Goal: Transaction & Acquisition: Purchase product/service

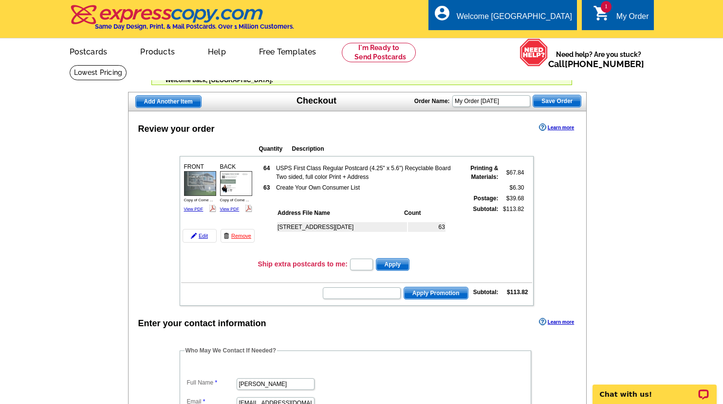
click at [167, 11] on img at bounding box center [167, 14] width 195 height 20
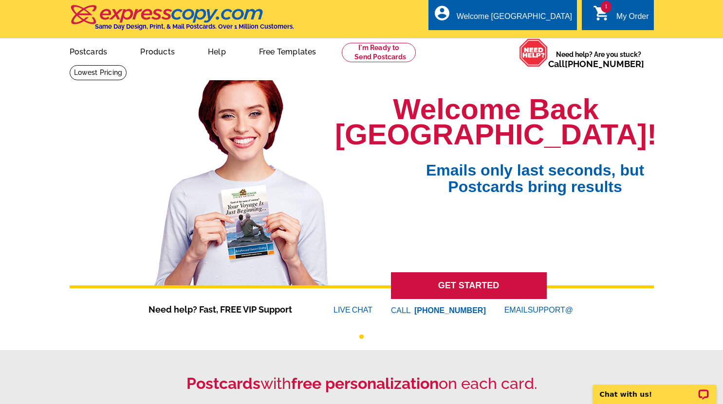
click at [623, 15] on div "My Order" at bounding box center [632, 19] width 33 height 14
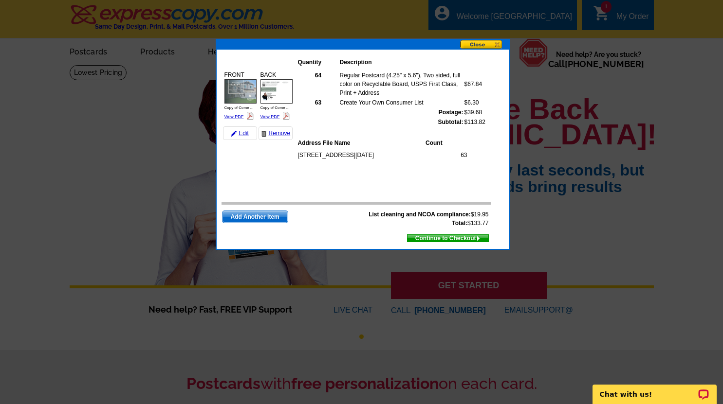
click at [453, 242] on span "Continue to Checkout" at bounding box center [447, 238] width 81 height 11
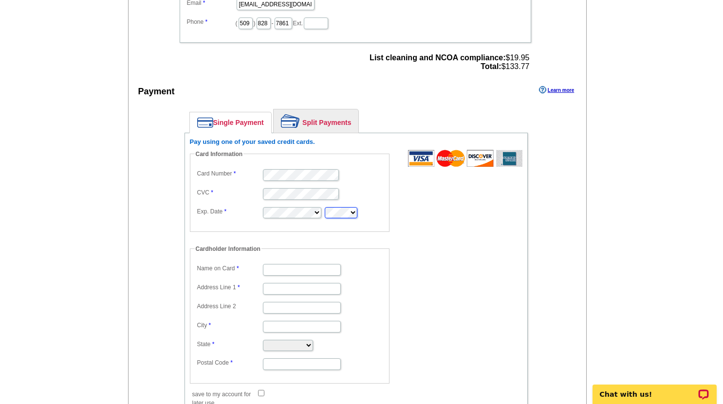
type input "[PERSON_NAME]"
click at [275, 294] on input "Address Line 1" at bounding box center [302, 289] width 78 height 12
type input "[STREET_ADDRESS]"
type input "Colbert"
select select "WA"
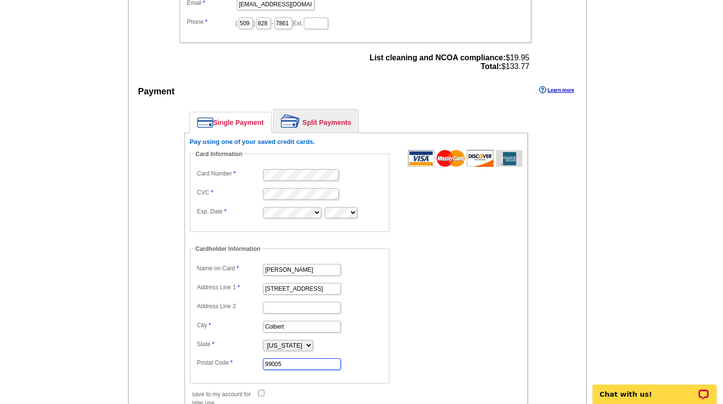
scroll to position [638, 0]
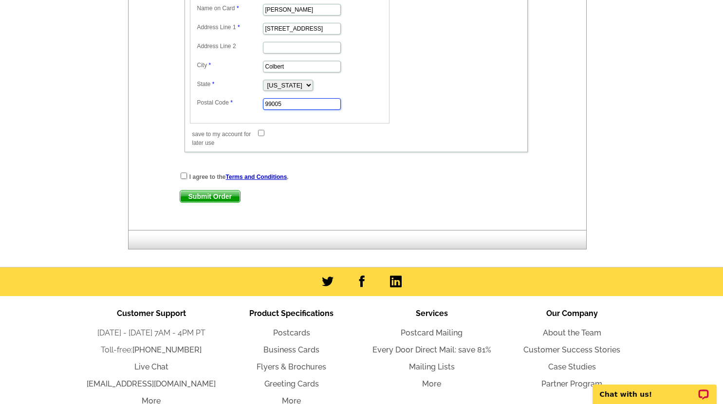
type input "99005"
click at [183, 179] on input "checkbox" at bounding box center [184, 176] width 6 height 6
checkbox input "true"
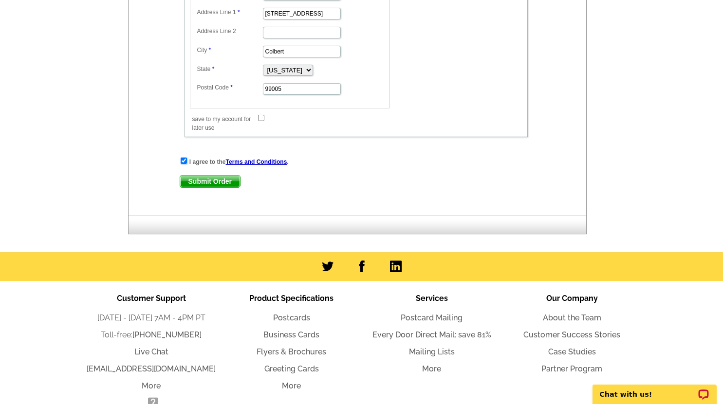
scroll to position [709, 0]
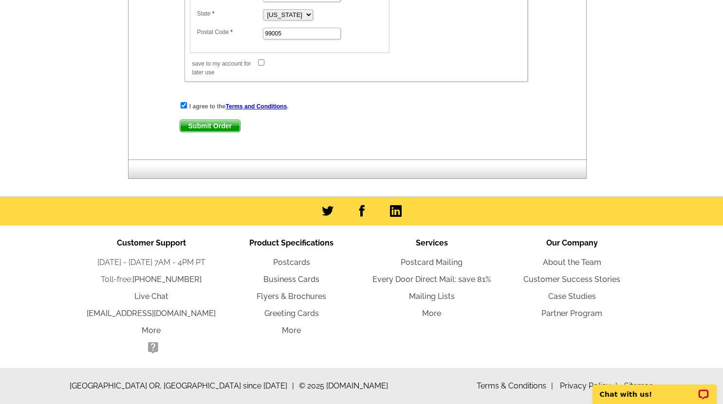
click at [205, 129] on span "Submit Order" at bounding box center [210, 126] width 60 height 12
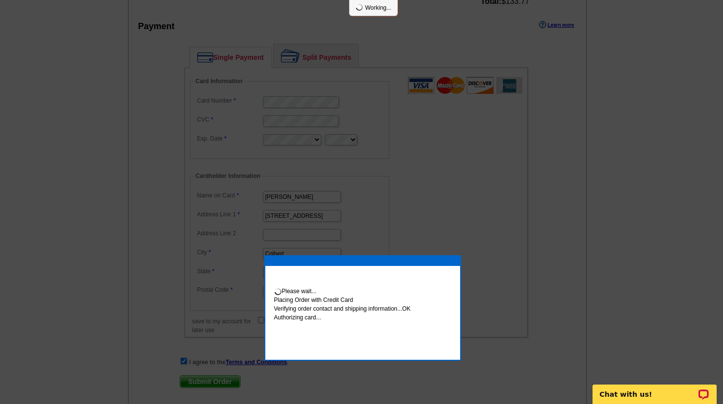
scroll to position [484, 0]
